Goal: Task Accomplishment & Management: Use online tool/utility

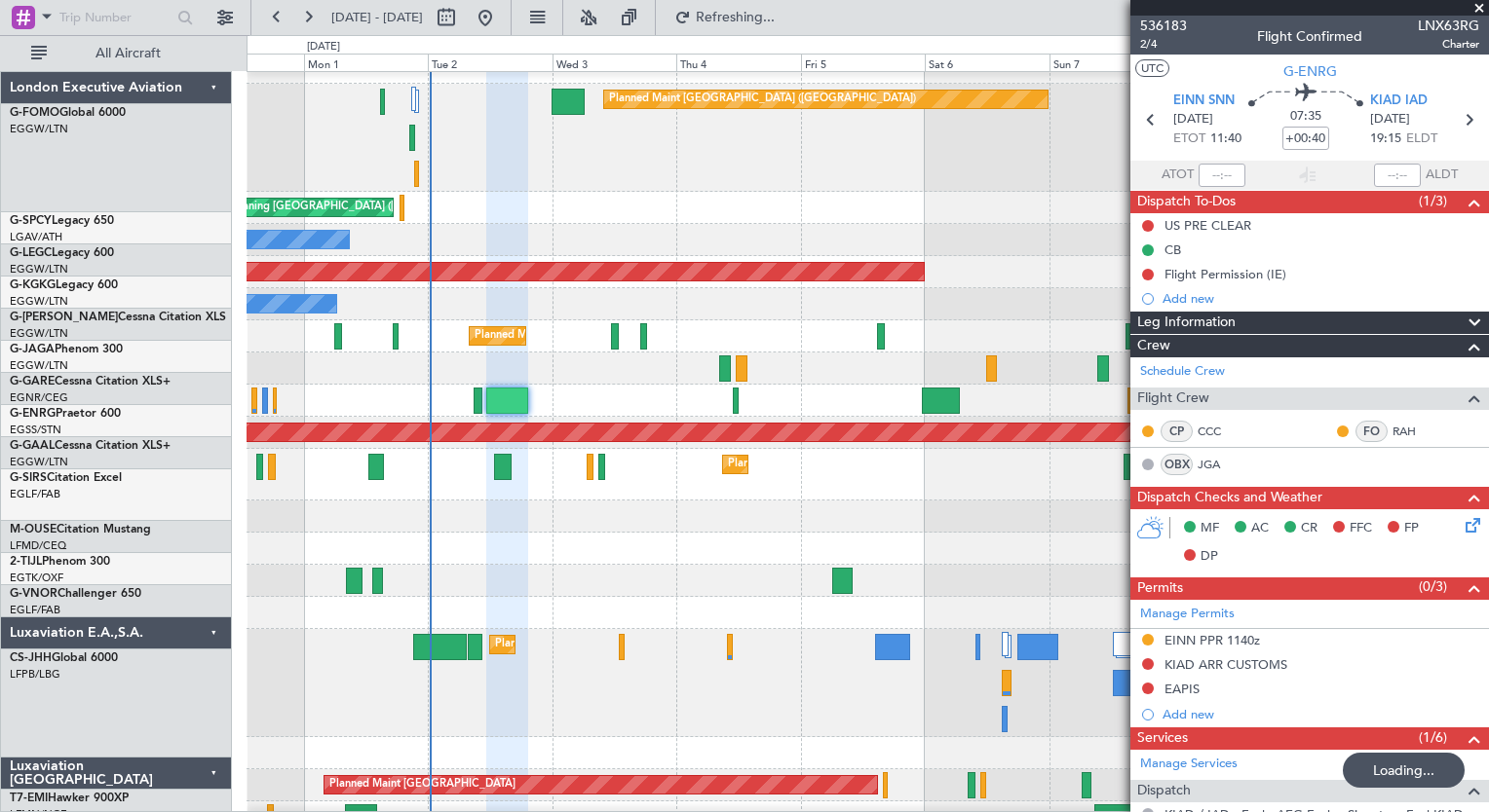
scroll to position [20, 0]
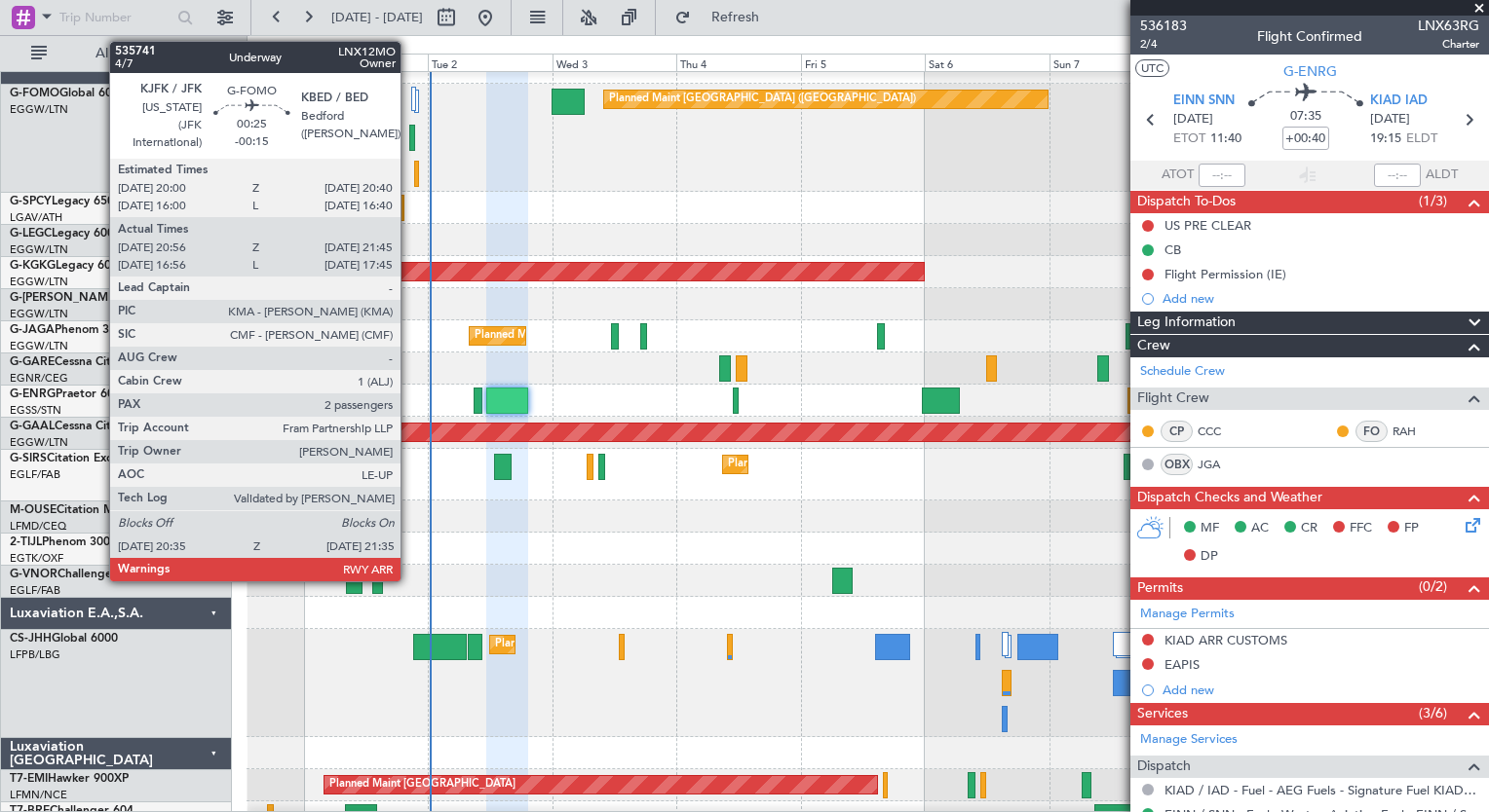
click at [410, 144] on div at bounding box center [413, 138] width 6 height 26
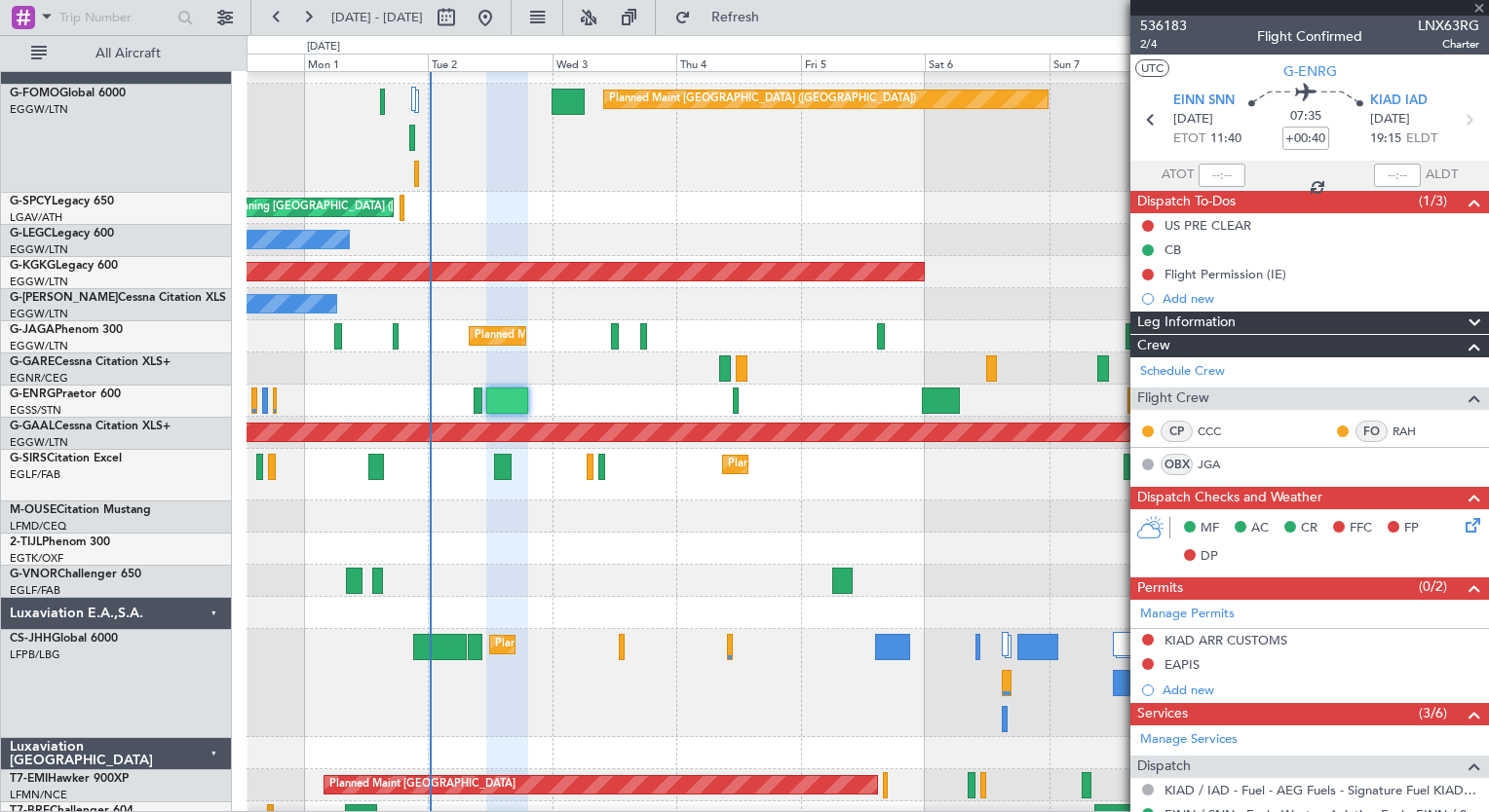
type input "-00:15"
type input "20:56"
type input "21:30"
type input "2"
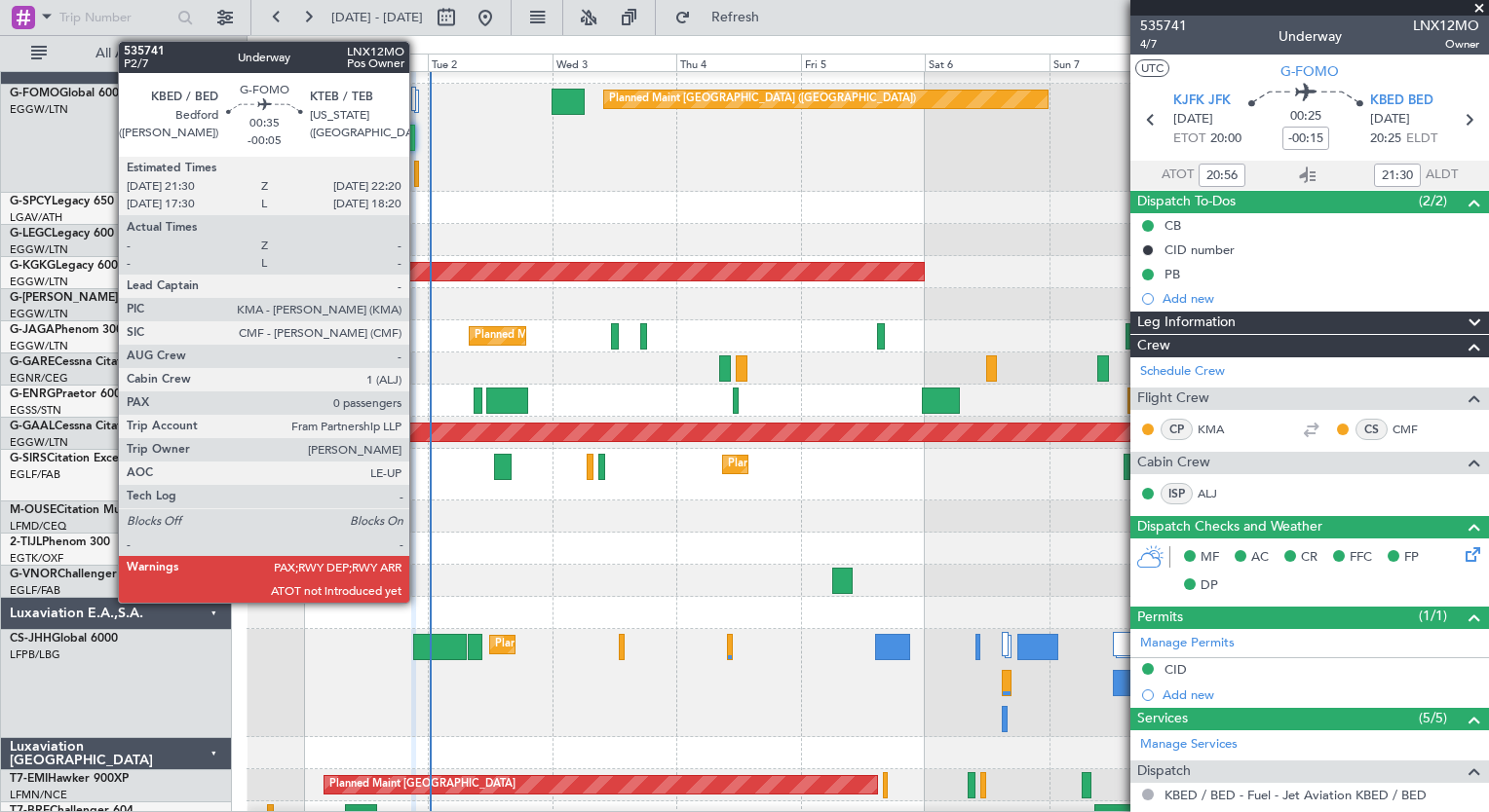
click at [418, 172] on div at bounding box center [416, 173] width 5 height 26
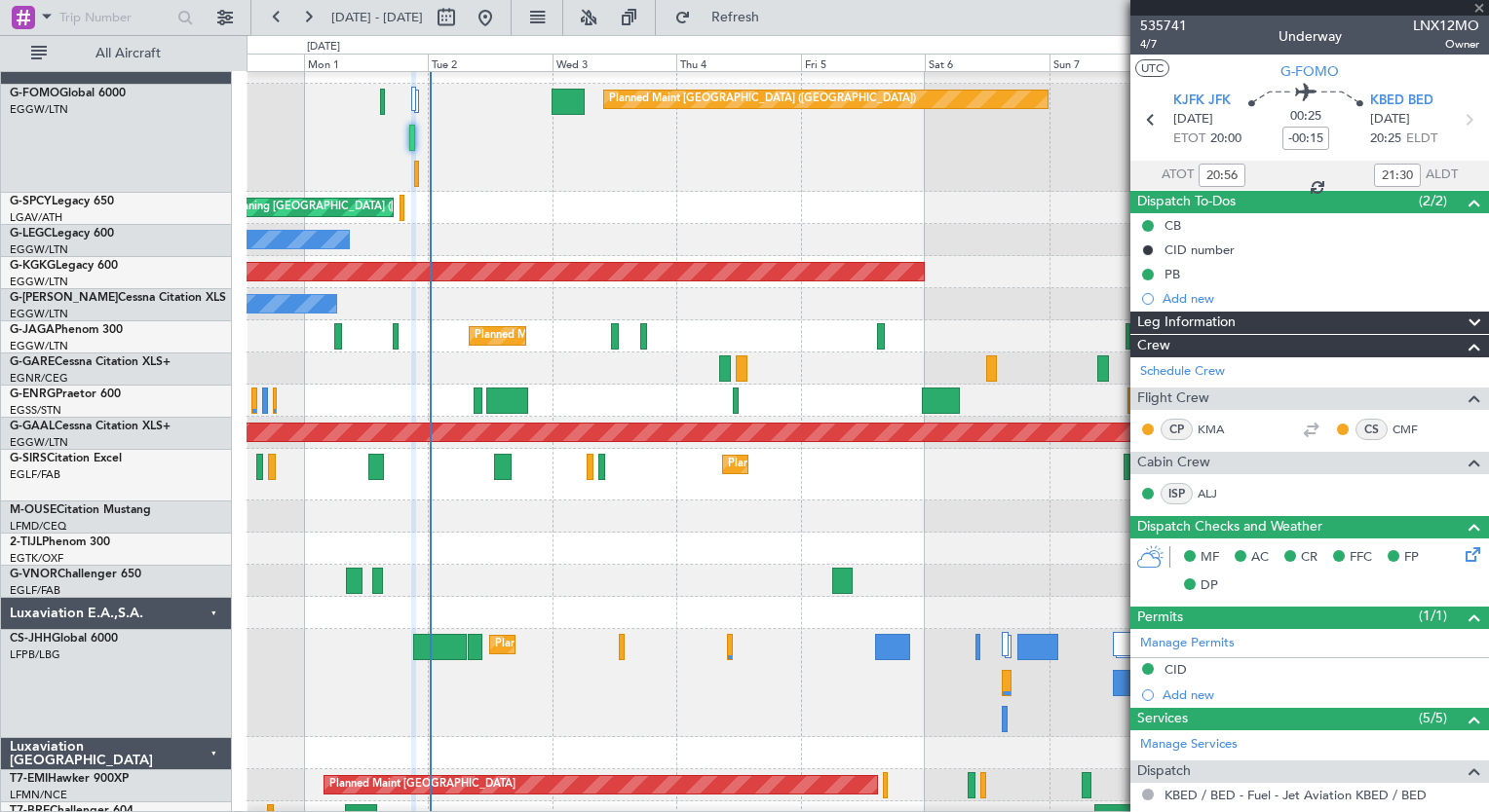
type input "-00:05"
type input "0"
